Goal: Information Seeking & Learning: Learn about a topic

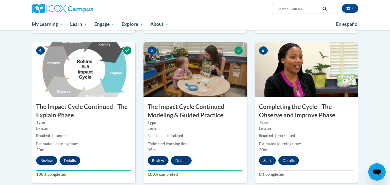
scroll to position [261, 0]
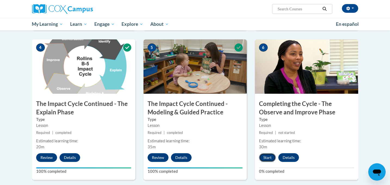
click at [265, 158] on button "Start" at bounding box center [267, 157] width 17 height 9
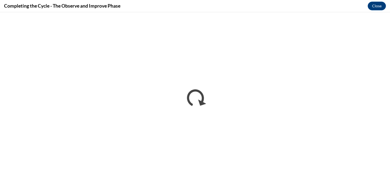
scroll to position [0, 0]
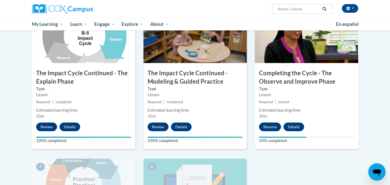
scroll to position [292, 0]
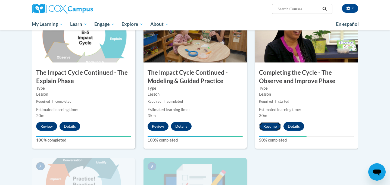
click at [270, 126] on button "Resume" at bounding box center [270, 126] width 22 height 9
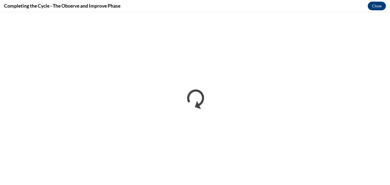
scroll to position [0, 0]
